Goal: Task Accomplishment & Management: Use online tool/utility

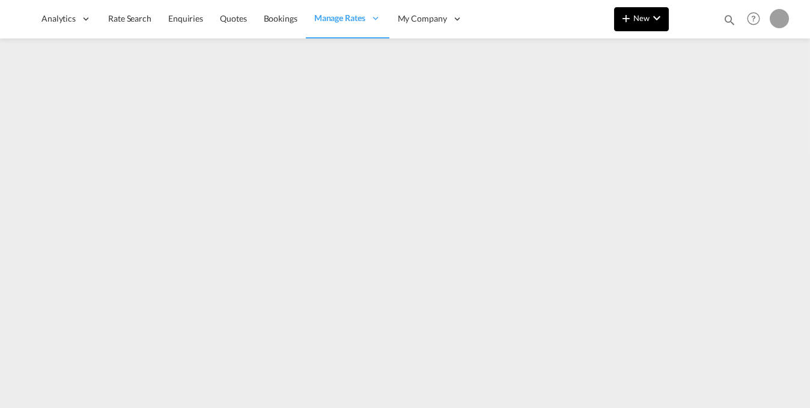
click at [661, 24] on md-icon "icon-chevron-down" at bounding box center [657, 18] width 14 height 14
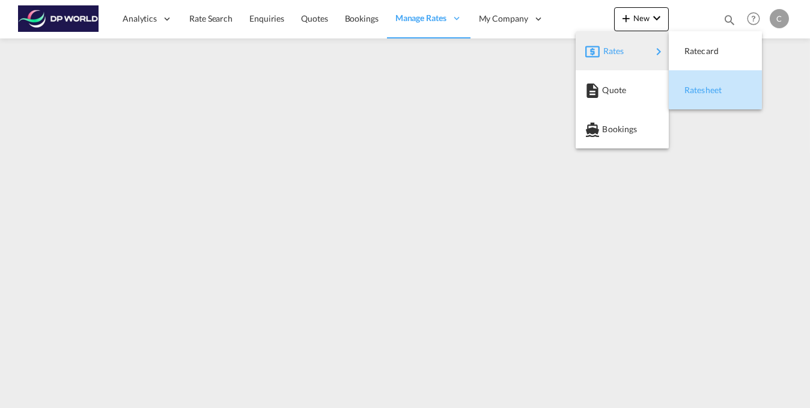
click at [698, 93] on span "Ratesheet" at bounding box center [691, 90] width 13 height 24
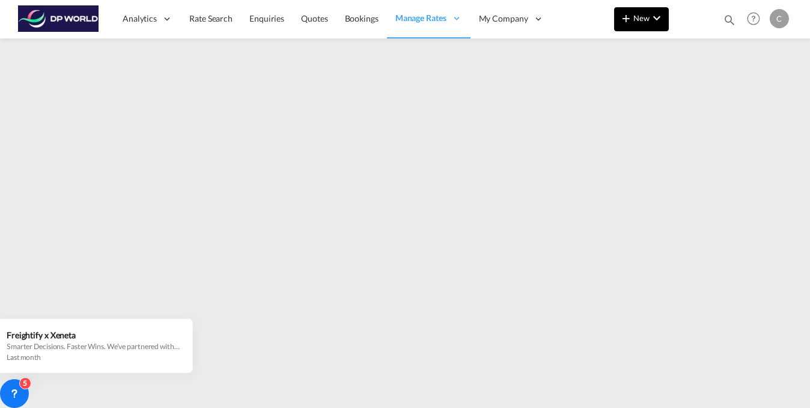
click at [658, 17] on md-icon "icon-chevron-down" at bounding box center [657, 18] width 14 height 14
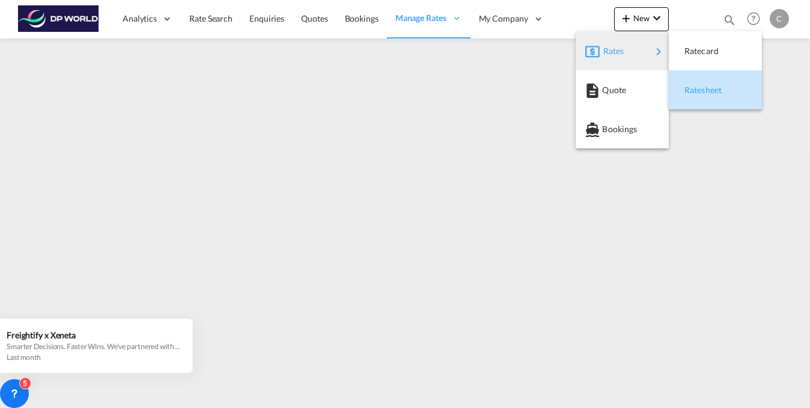
click at [698, 97] on div "Ratesheet" at bounding box center [707, 90] width 44 height 30
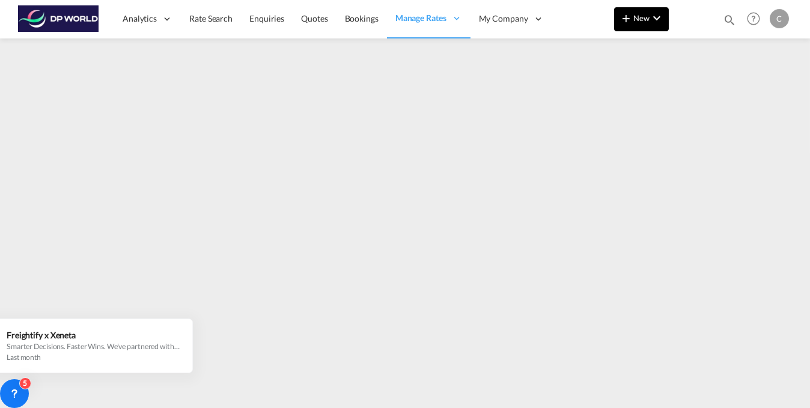
click at [649, 27] on button "New" at bounding box center [641, 19] width 55 height 24
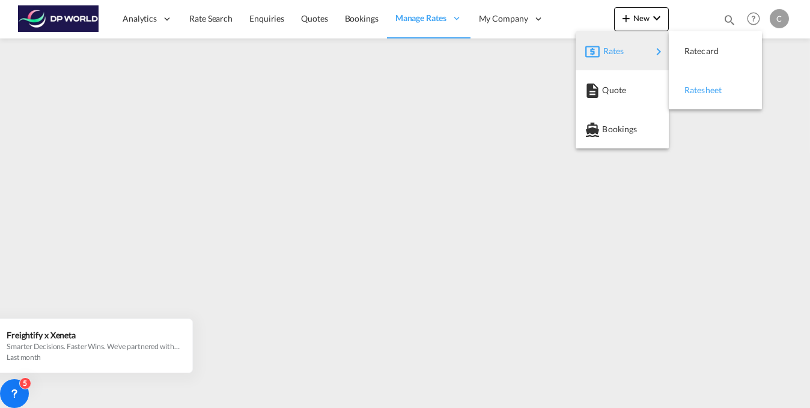
click at [698, 92] on span "Ratesheet" at bounding box center [691, 90] width 13 height 24
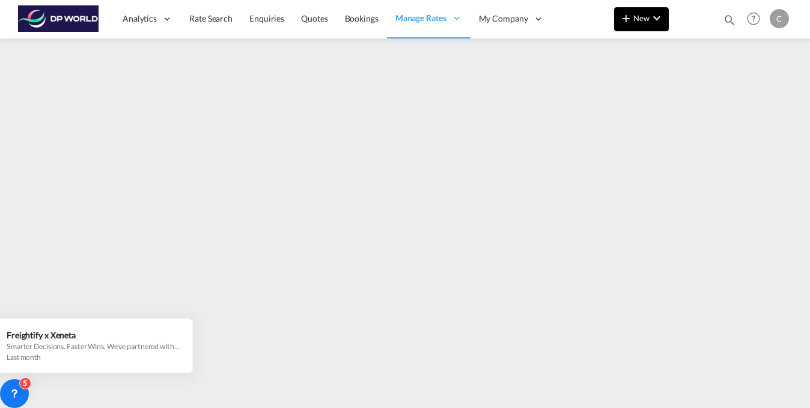
click at [648, 22] on span "New" at bounding box center [641, 18] width 45 height 10
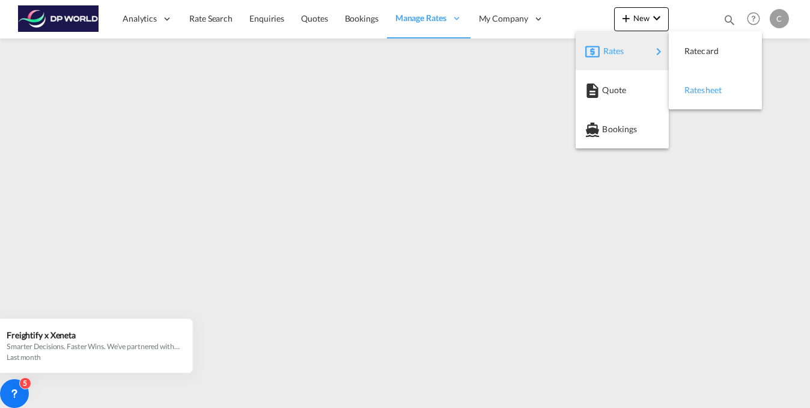
click at [698, 89] on span "Ratesheet" at bounding box center [691, 90] width 13 height 24
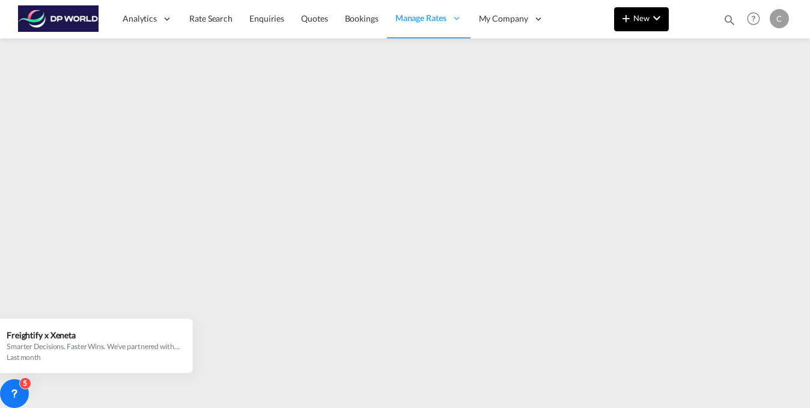
click at [662, 19] on md-icon "icon-chevron-down" at bounding box center [657, 18] width 14 height 14
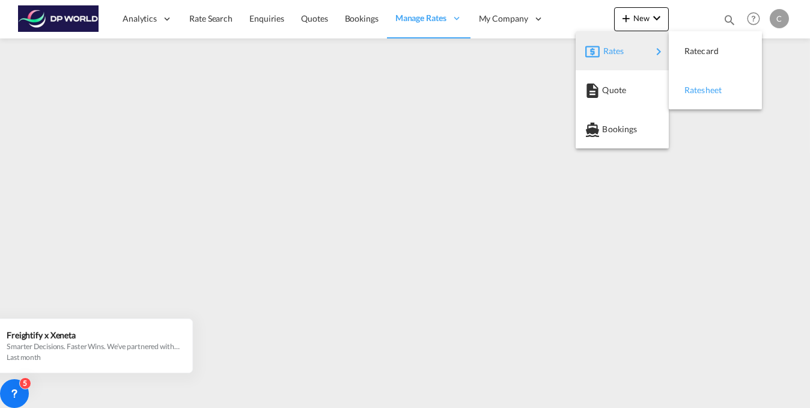
click at [698, 88] on span "Ratesheet" at bounding box center [691, 90] width 13 height 24
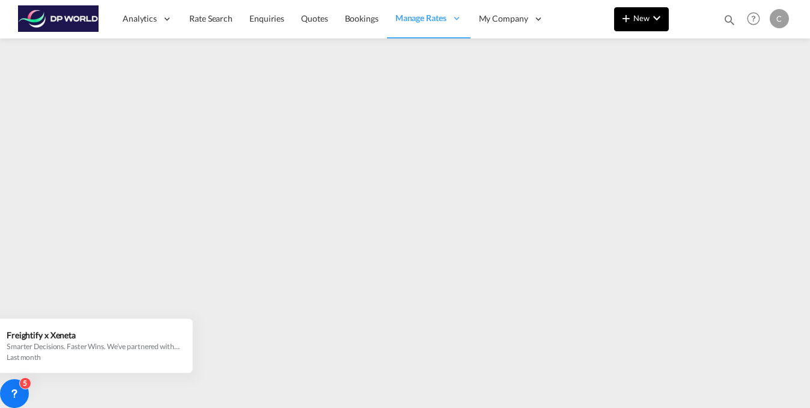
click at [650, 19] on md-icon "icon-chevron-down" at bounding box center [657, 18] width 14 height 14
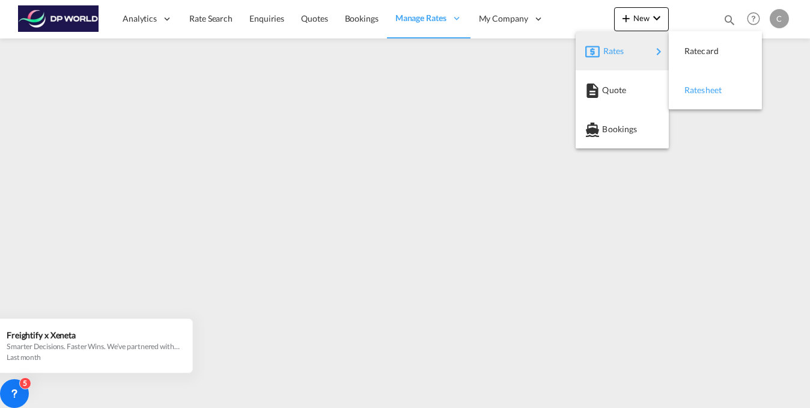
click at [698, 90] on span "Ratesheet" at bounding box center [691, 90] width 13 height 24
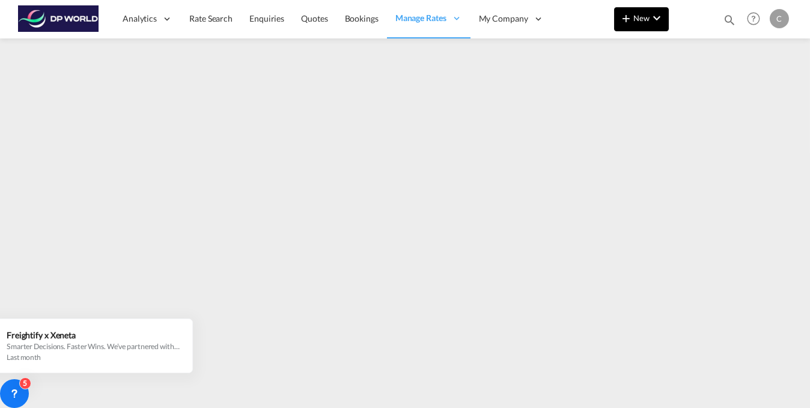
click at [652, 20] on md-icon "icon-chevron-down" at bounding box center [657, 18] width 14 height 14
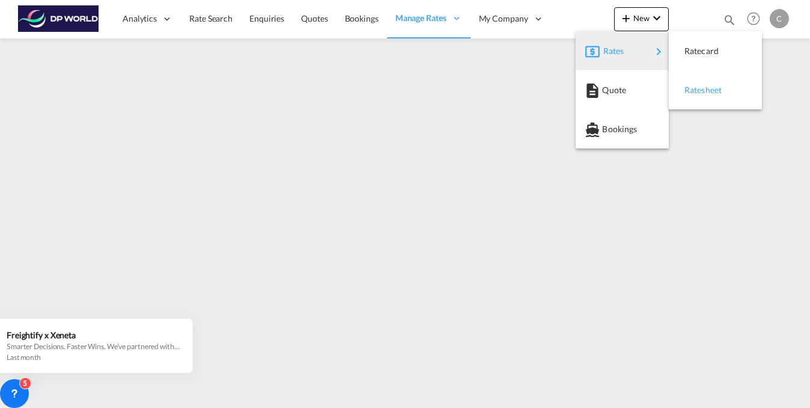
click at [697, 94] on span "Ratesheet" at bounding box center [691, 90] width 13 height 24
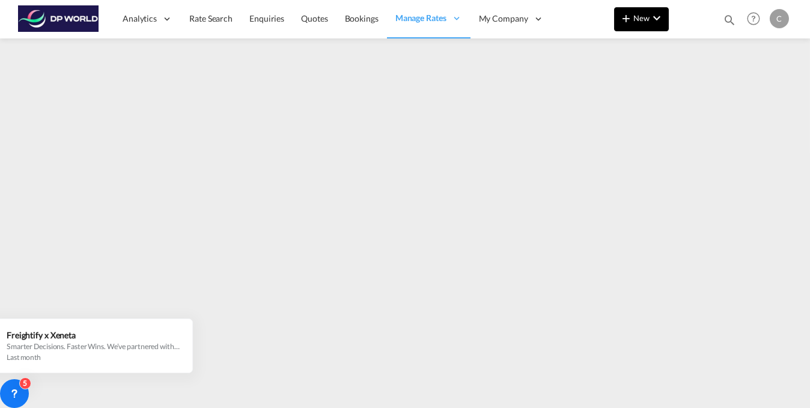
click at [653, 26] on button "New" at bounding box center [641, 19] width 55 height 24
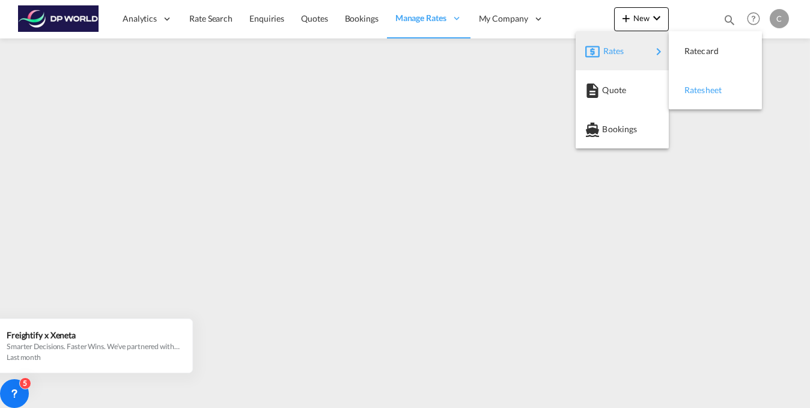
click at [688, 101] on span "Ratesheet" at bounding box center [691, 90] width 13 height 24
